Goal: Task Accomplishment & Management: Use online tool/utility

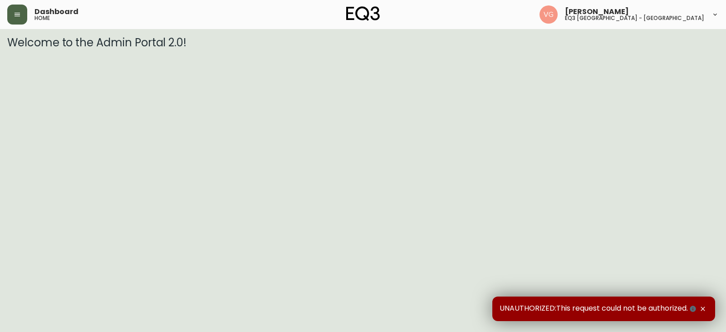
click at [13, 18] on button "button" at bounding box center [17, 15] width 20 height 20
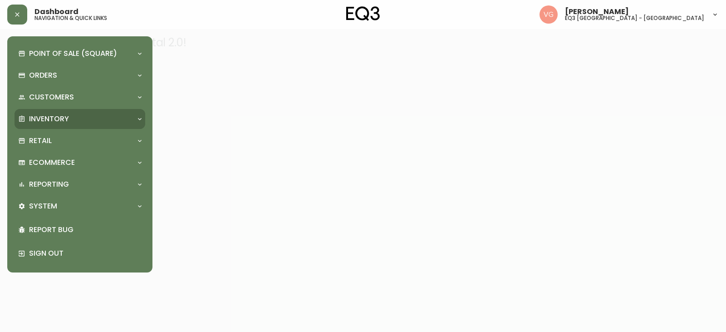
click at [43, 118] on p "Inventory" at bounding box center [49, 119] width 40 height 10
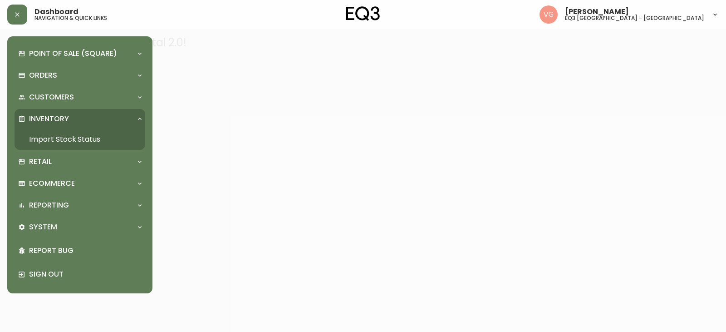
click at [60, 135] on link "Import Stock Status" at bounding box center [80, 139] width 131 height 21
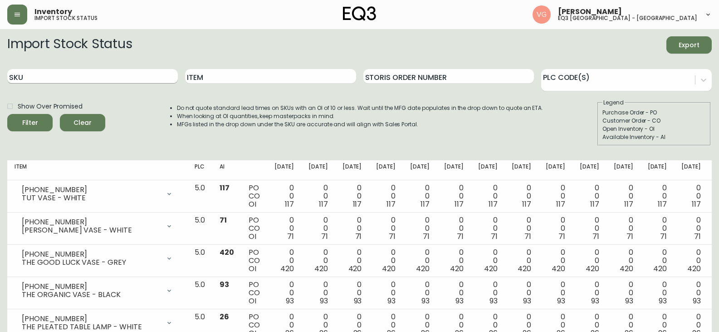
click at [96, 79] on input "SKU" at bounding box center [92, 76] width 171 height 15
type input "[PHONE_NUMBER]"
click at [7, 114] on button "Filter" at bounding box center [29, 122] width 45 height 17
